Goal: Information Seeking & Learning: Learn about a topic

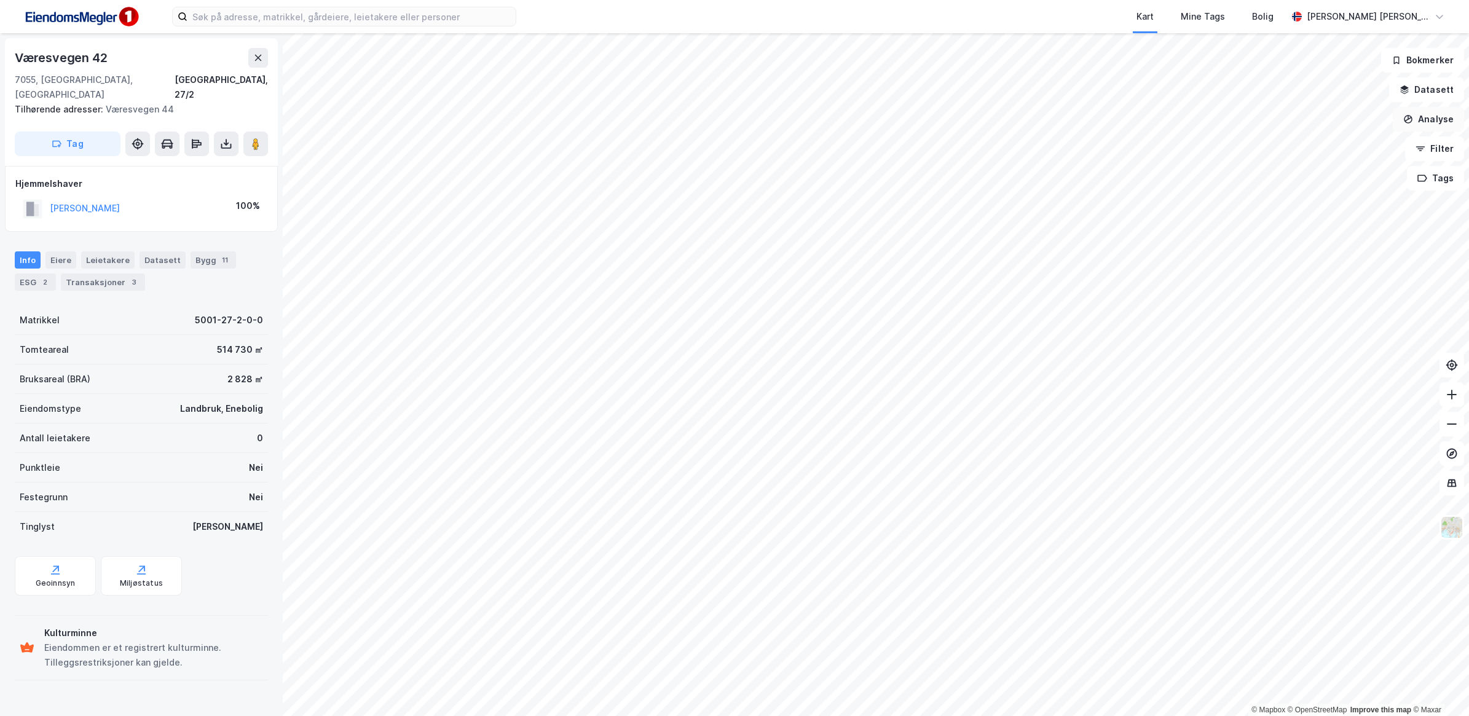
click at [1435, 126] on button "Analyse" at bounding box center [1428, 119] width 71 height 25
click at [1335, 148] on div "Tegn område" at bounding box center [1321, 145] width 107 height 10
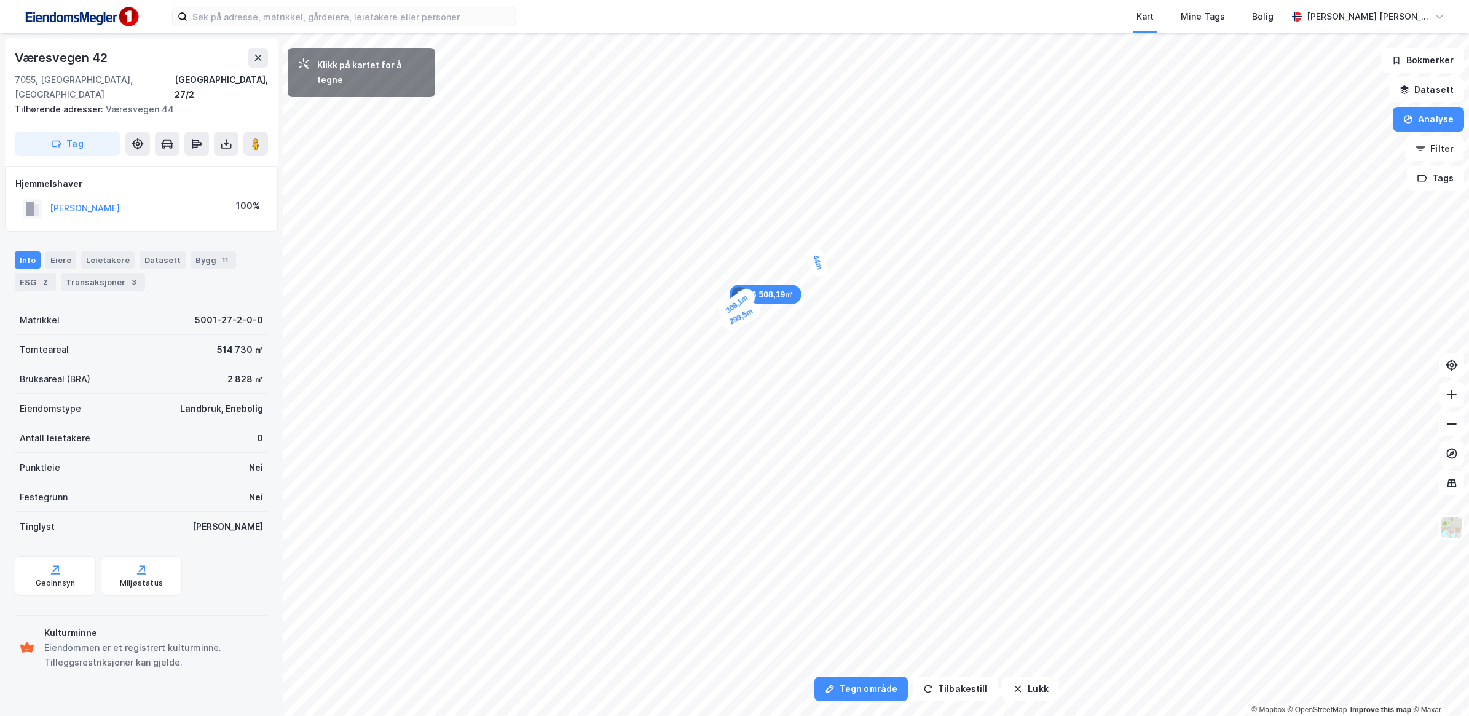
click at [822, 33] on div "6 508,19㎡ 1 309,1m 44m 299,5m" at bounding box center [734, 33] width 1469 height 0
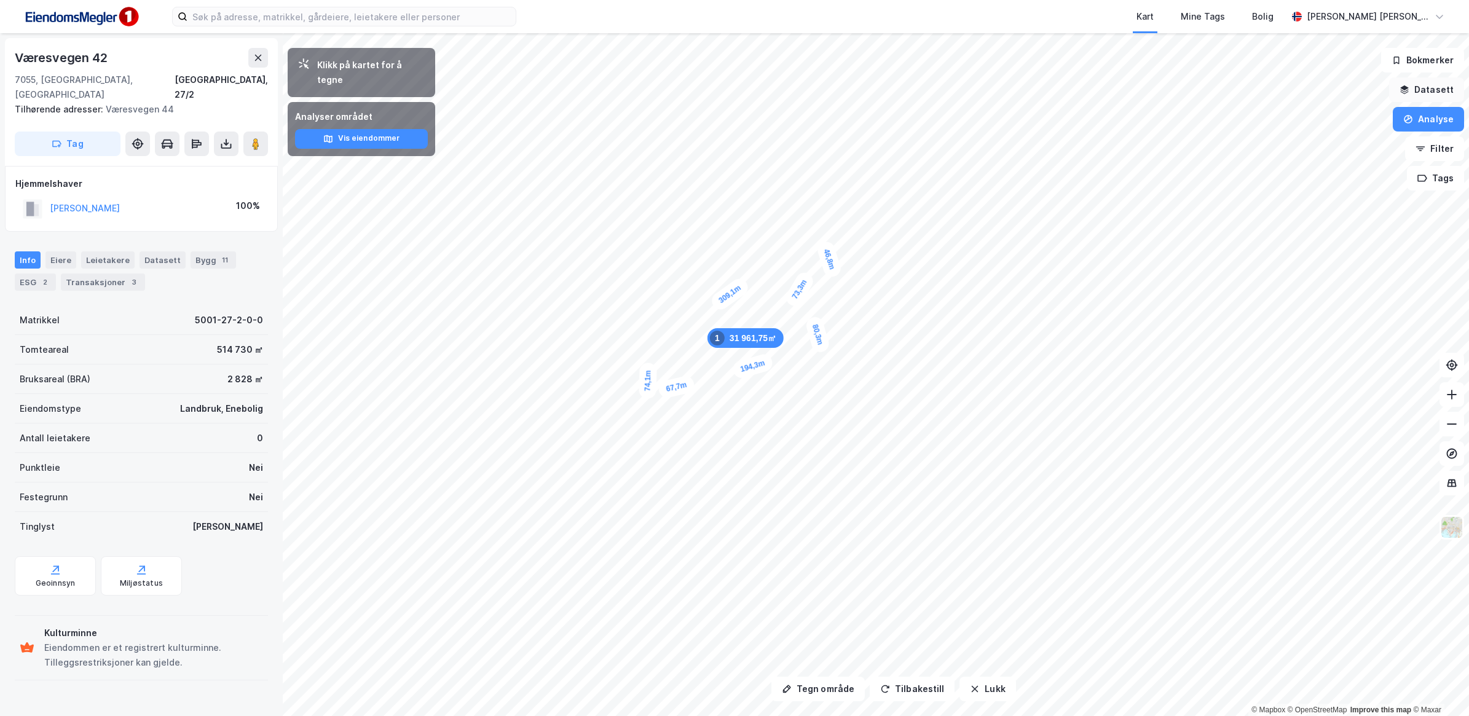
click at [1434, 87] on button "Datasett" at bounding box center [1426, 89] width 75 height 25
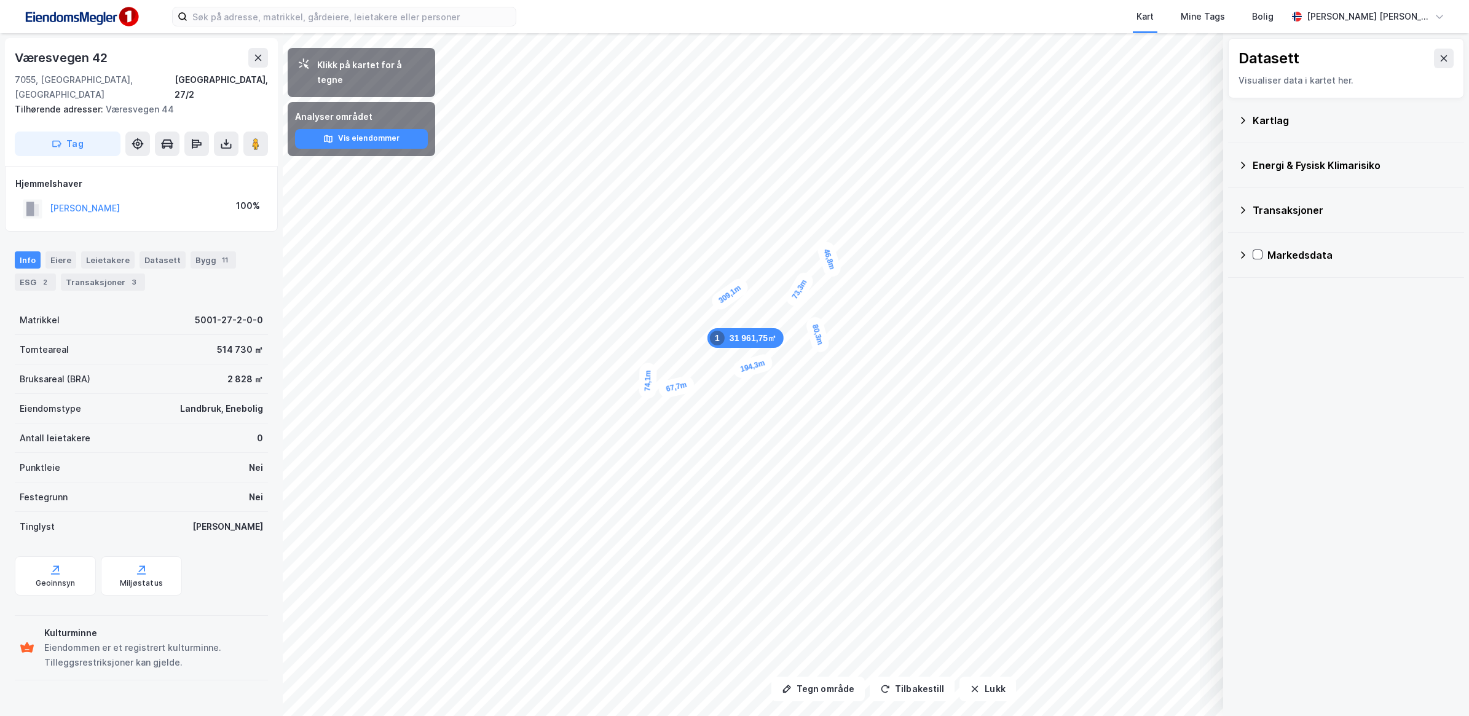
click at [1240, 120] on icon at bounding box center [1243, 121] width 10 height 10
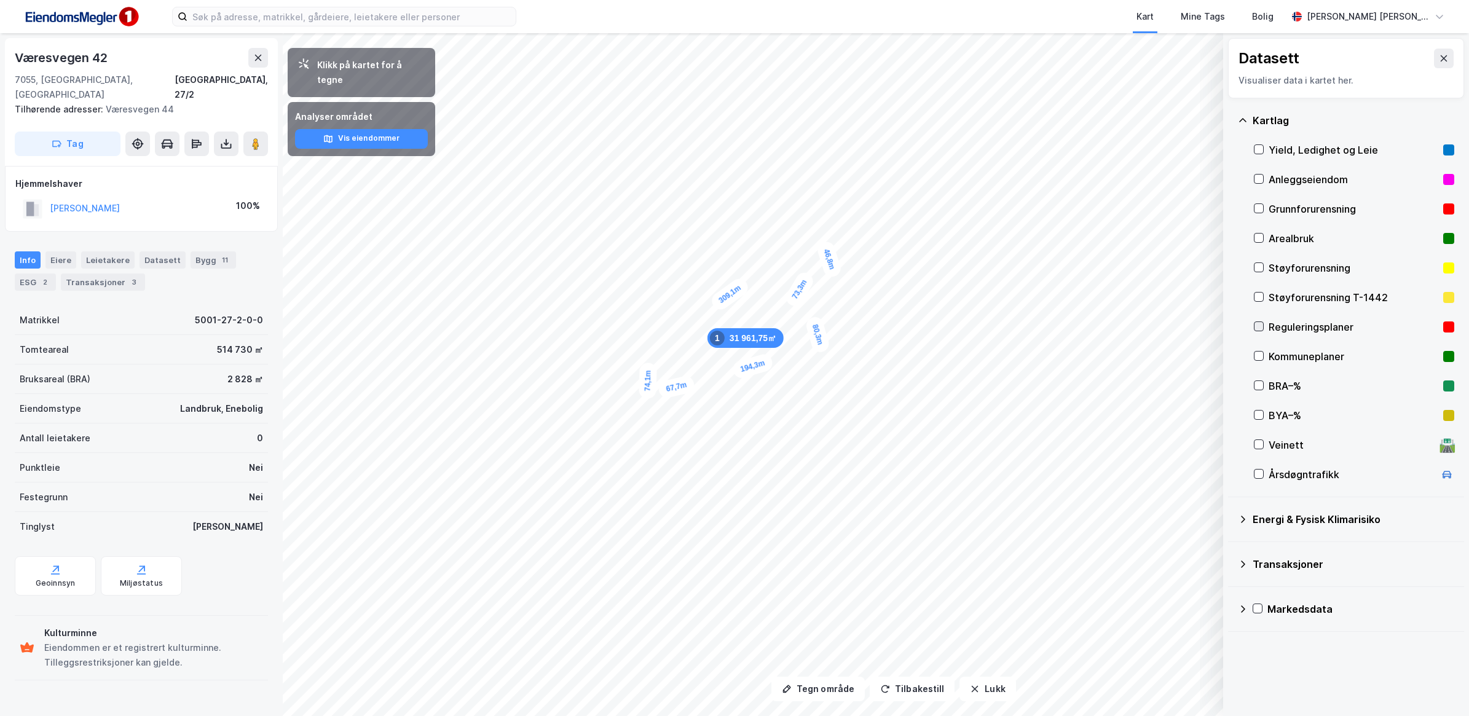
click at [1258, 324] on icon at bounding box center [1259, 326] width 9 height 9
click at [1258, 325] on icon at bounding box center [1259, 326] width 9 height 9
click at [1258, 354] on icon at bounding box center [1259, 356] width 9 height 9
click at [256, 53] on icon at bounding box center [258, 58] width 10 height 10
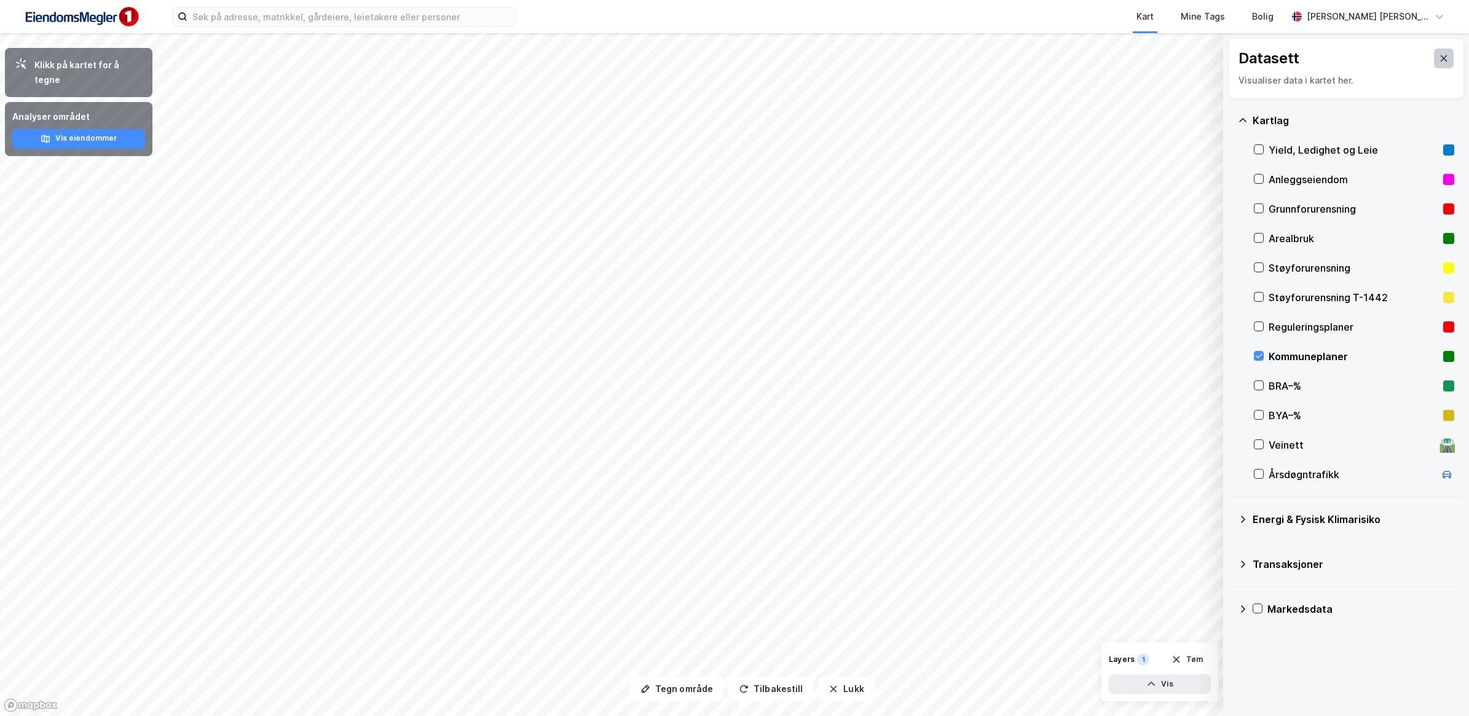
click at [1442, 55] on button at bounding box center [1444, 59] width 20 height 20
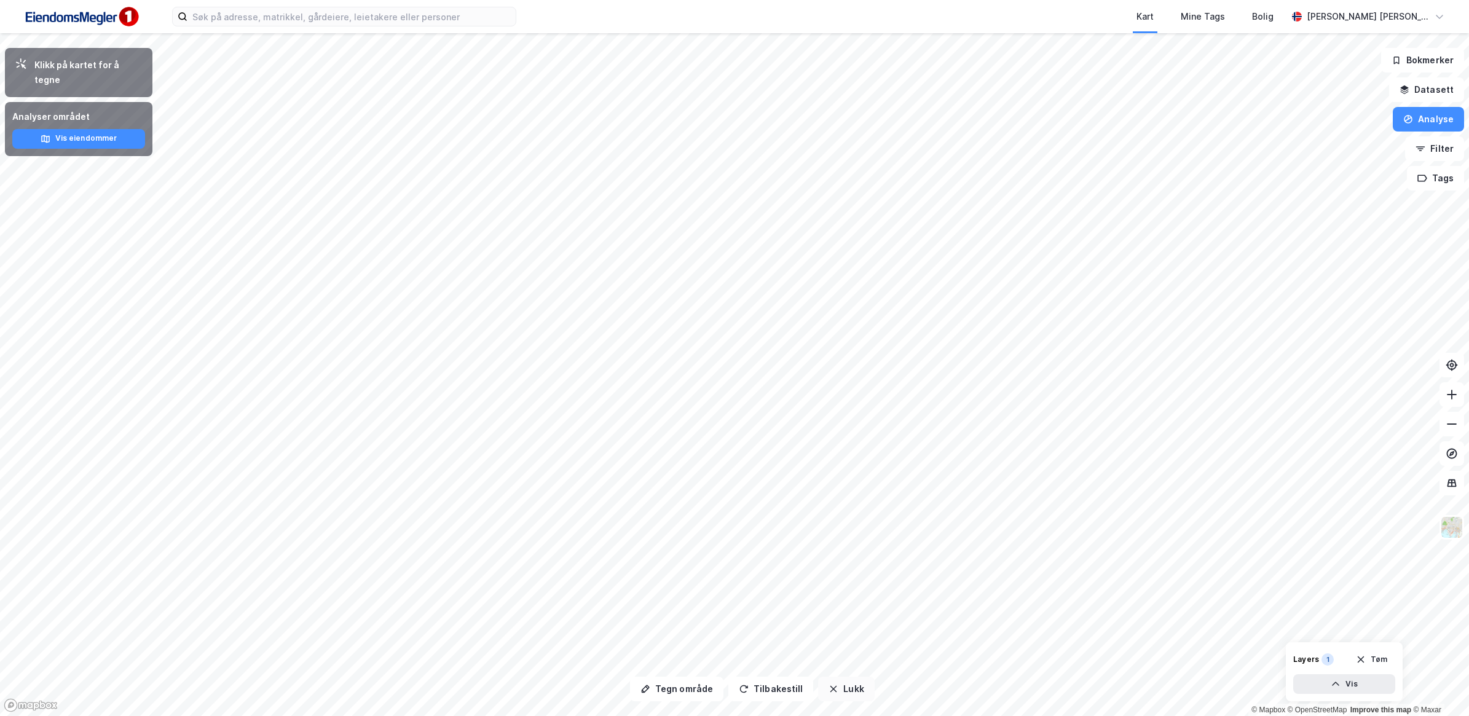
click at [840, 689] on button "Lukk" at bounding box center [846, 689] width 56 height 25
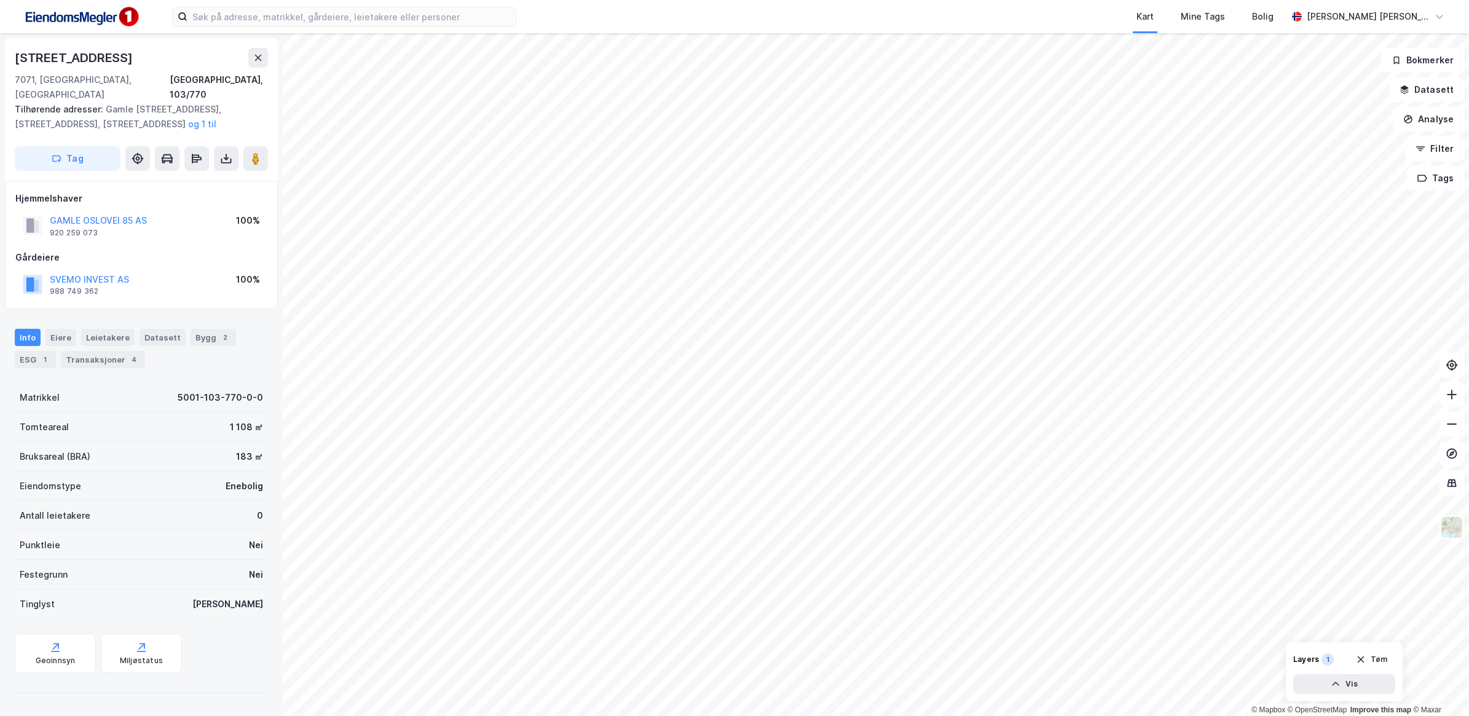
click at [338, 28] on div "Kart Mine Tags [PERSON_NAME] [PERSON_NAME]" at bounding box center [734, 16] width 1469 height 33
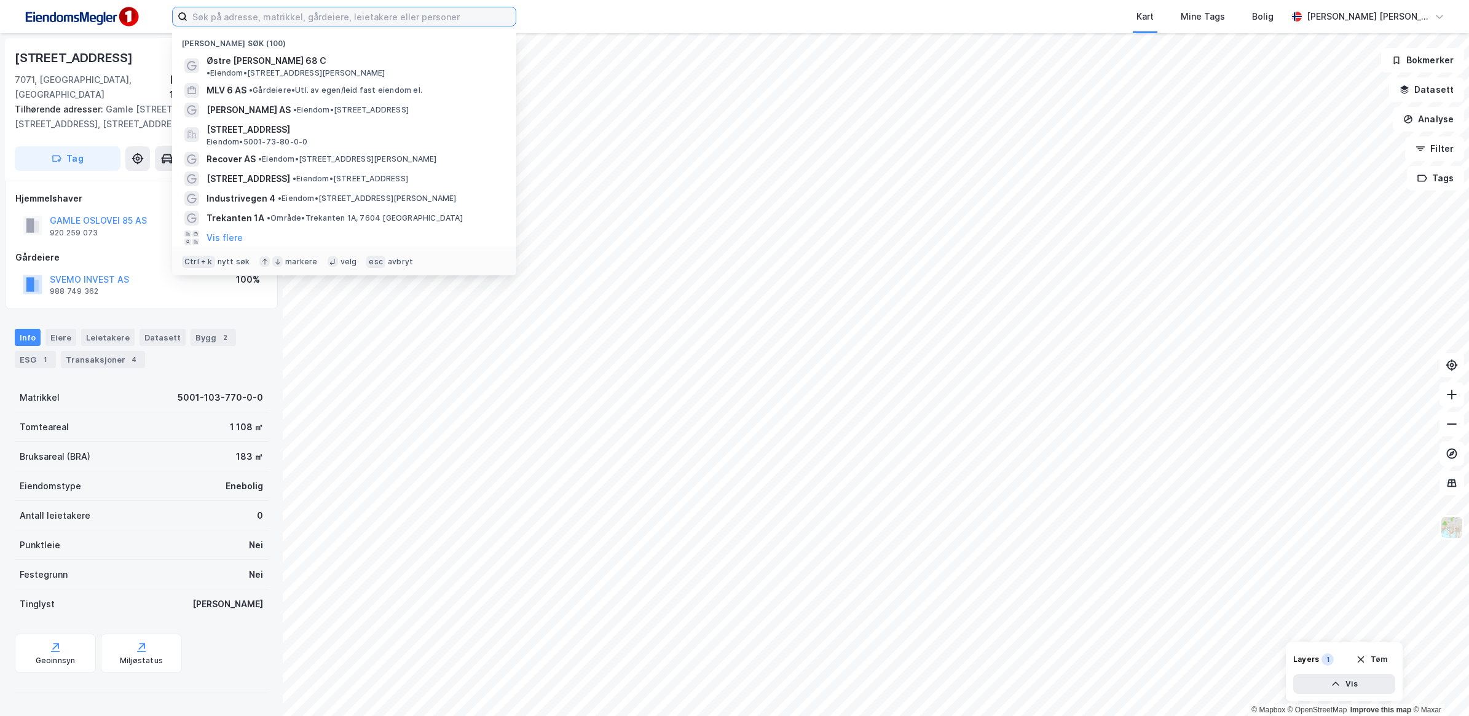
click at [342, 19] on input at bounding box center [351, 16] width 328 height 18
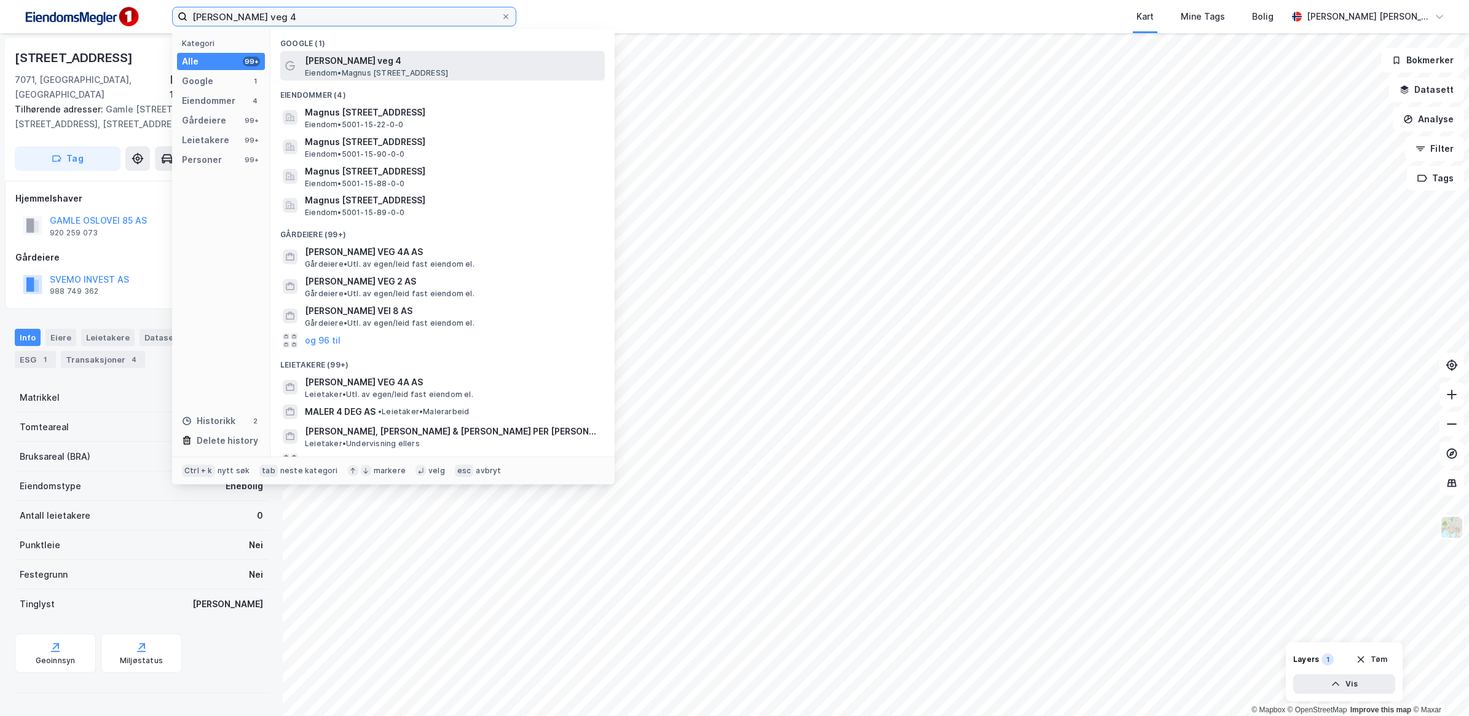
type input "[PERSON_NAME] veg 4"
click at [397, 74] on span "Eiendom • [STREET_ADDRESS]" at bounding box center [376, 73] width 143 height 10
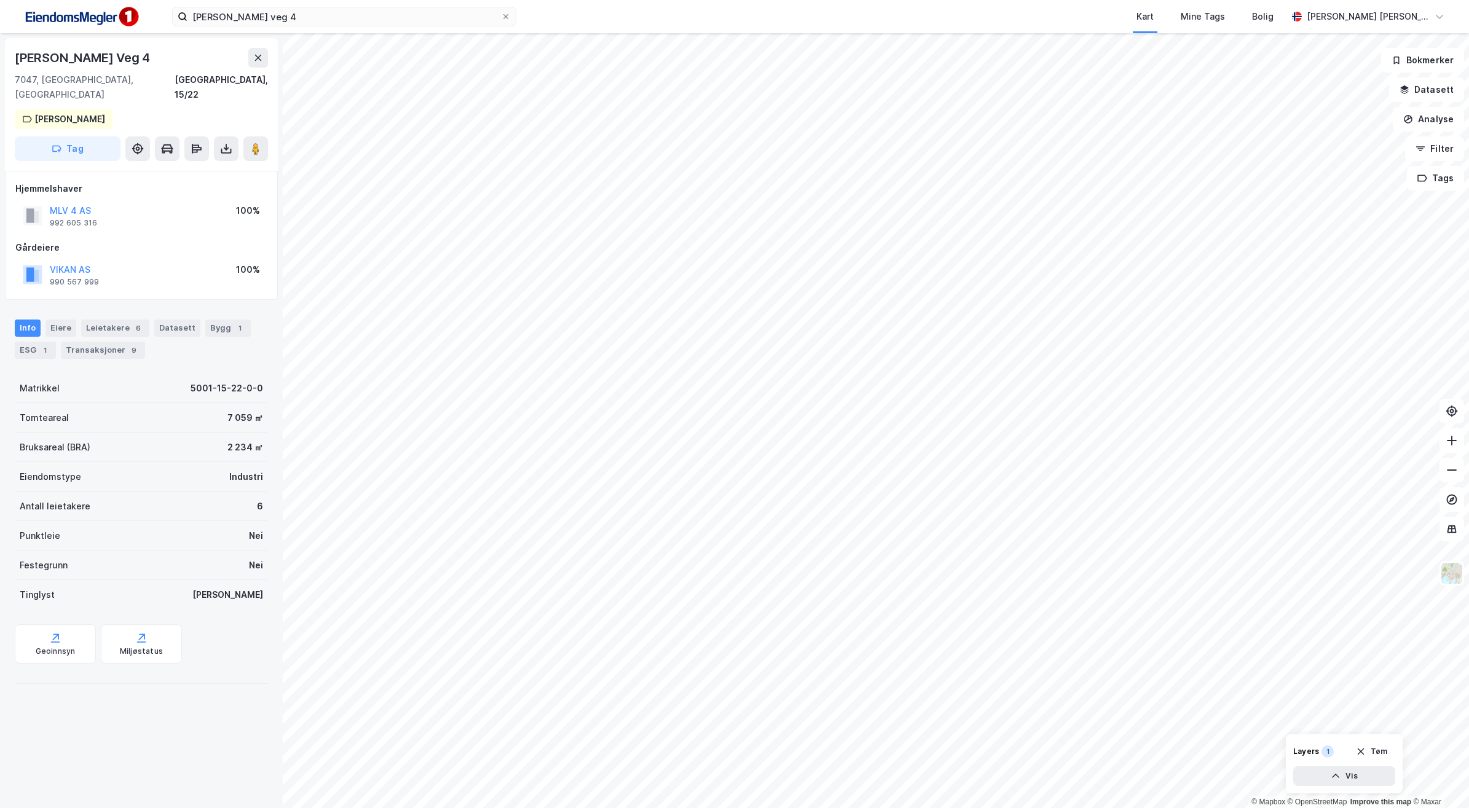
click at [700, 716] on html "[PERSON_NAME] veg 4 Kart Mine Tags [PERSON_NAME] [PERSON_NAME] © Mapbox © OpenS…" at bounding box center [734, 404] width 1469 height 808
click at [117, 342] on div "Transaksjoner 9" at bounding box center [103, 350] width 84 height 17
